Goal: Task Accomplishment & Management: Manage account settings

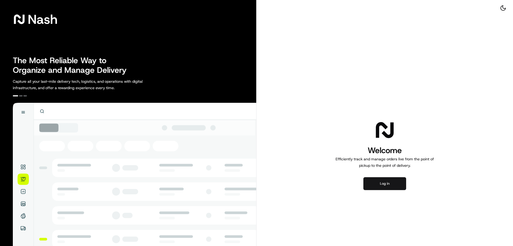
click at [371, 185] on button "Log in" at bounding box center [385, 183] width 43 height 13
